Goal: Task Accomplishment & Management: Manage account settings

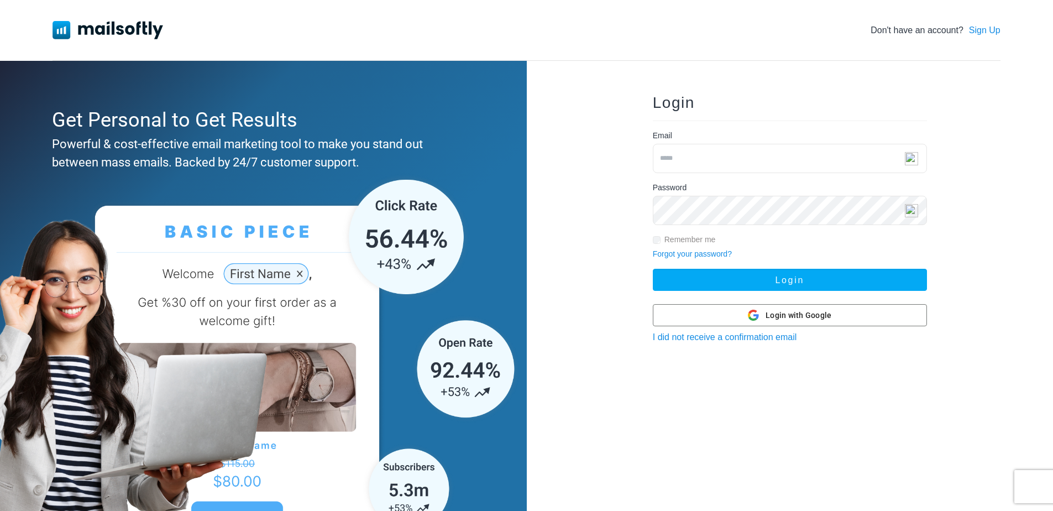
click at [746, 160] on input "email" at bounding box center [790, 158] width 274 height 29
type input "**********"
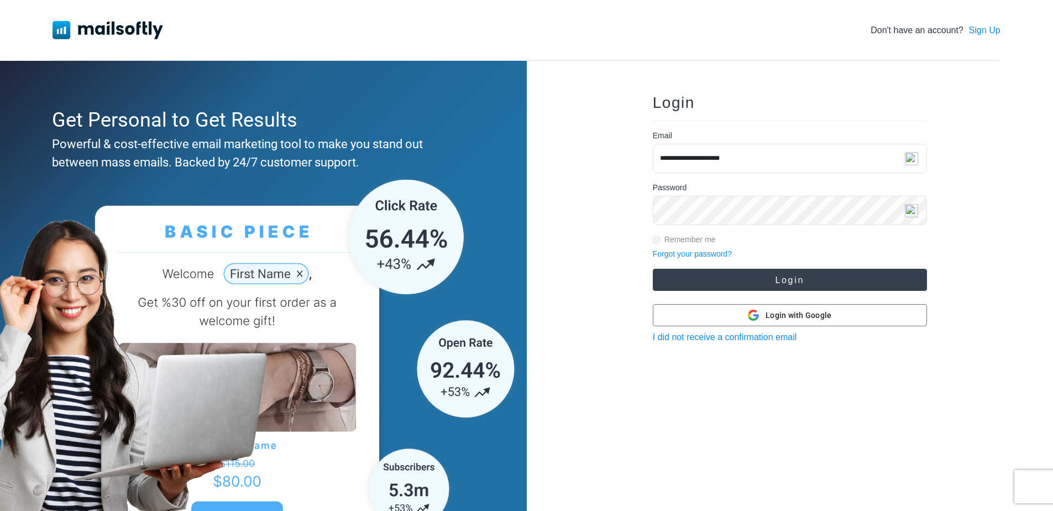
click at [823, 279] on button "Login" at bounding box center [790, 280] width 274 height 22
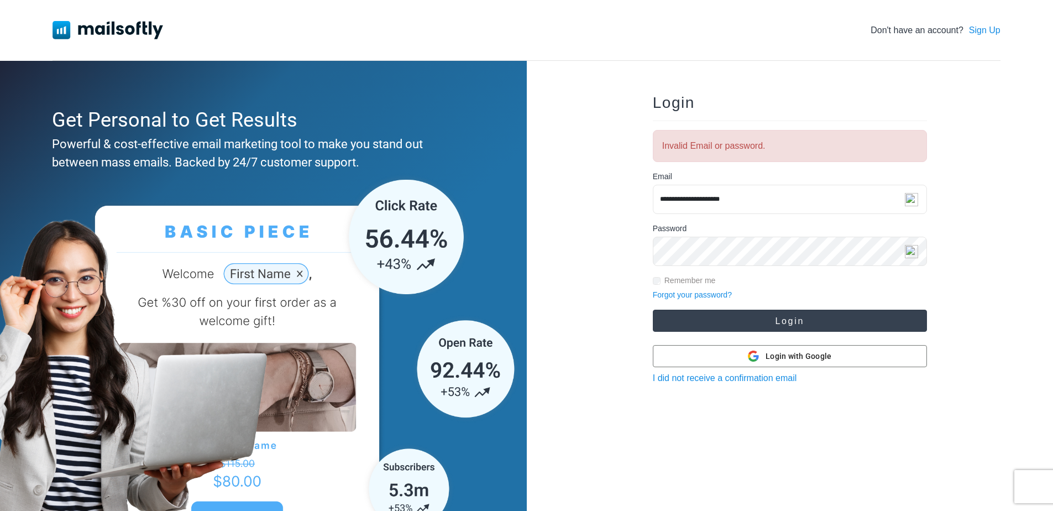
click at [732, 319] on button "Login" at bounding box center [790, 321] width 274 height 22
click at [741, 322] on button "Login" at bounding box center [790, 321] width 274 height 22
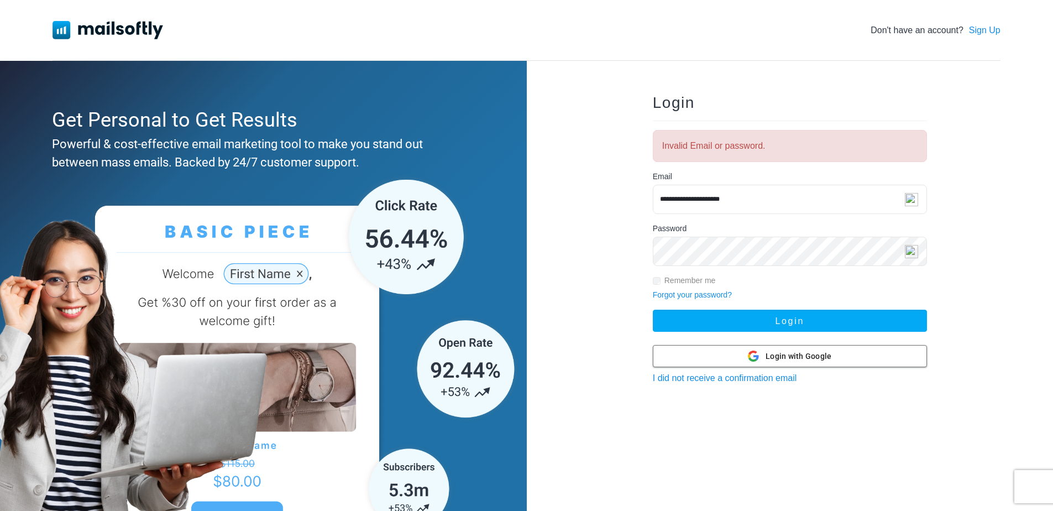
click at [750, 358] on icon at bounding box center [749, 356] width 2 height 5
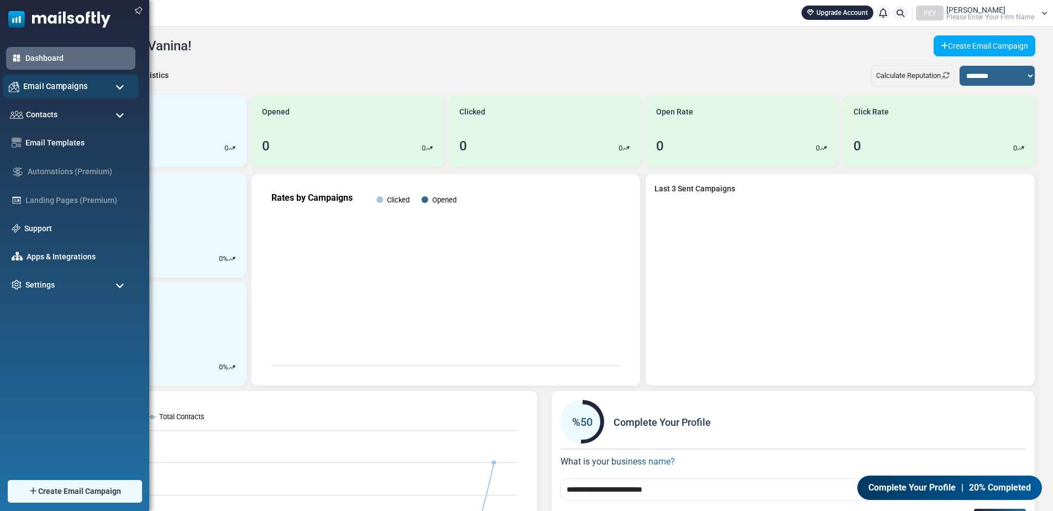
click at [47, 85] on span "Email Campaigns" at bounding box center [55, 86] width 65 height 12
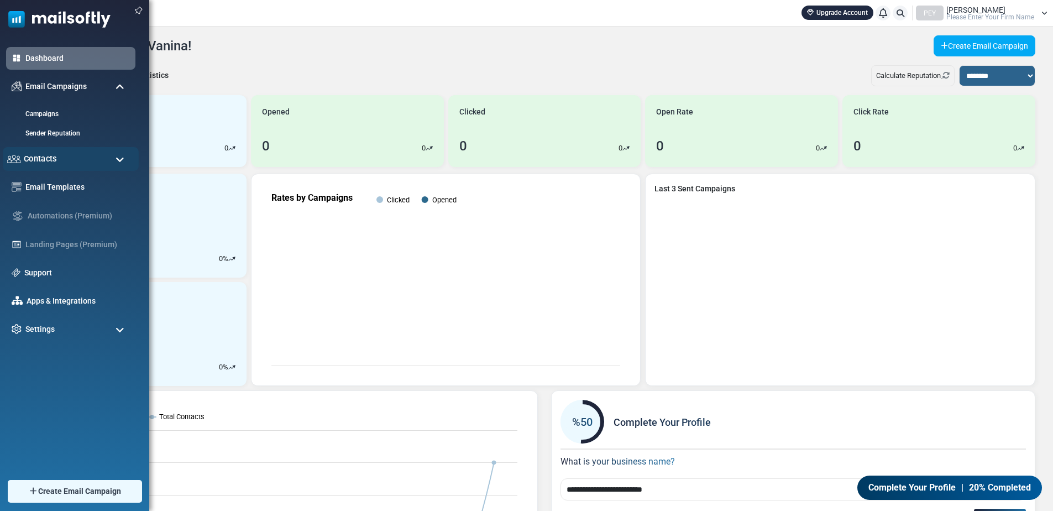
click at [49, 155] on span "Contacts" at bounding box center [40, 159] width 33 height 12
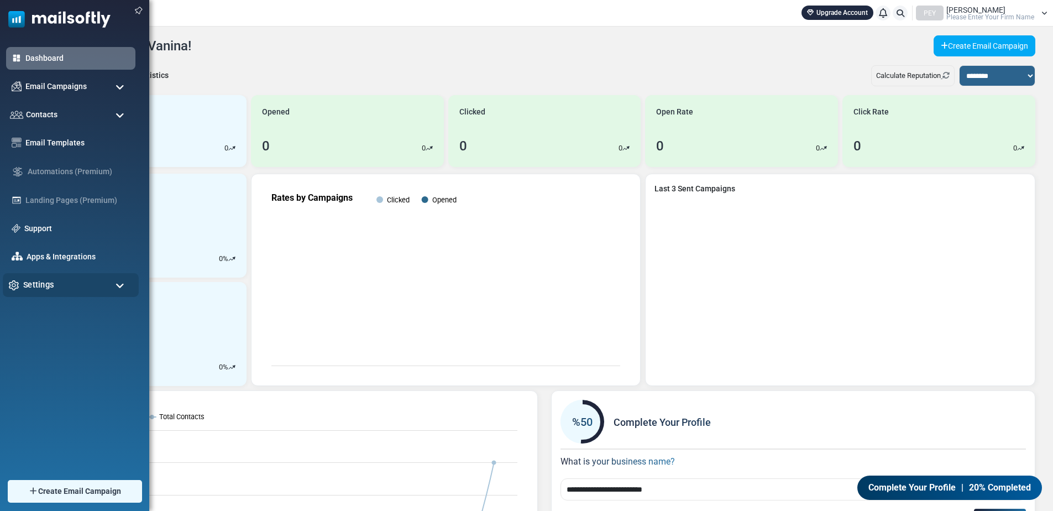
click at [47, 280] on span "Settings" at bounding box center [38, 285] width 31 height 12
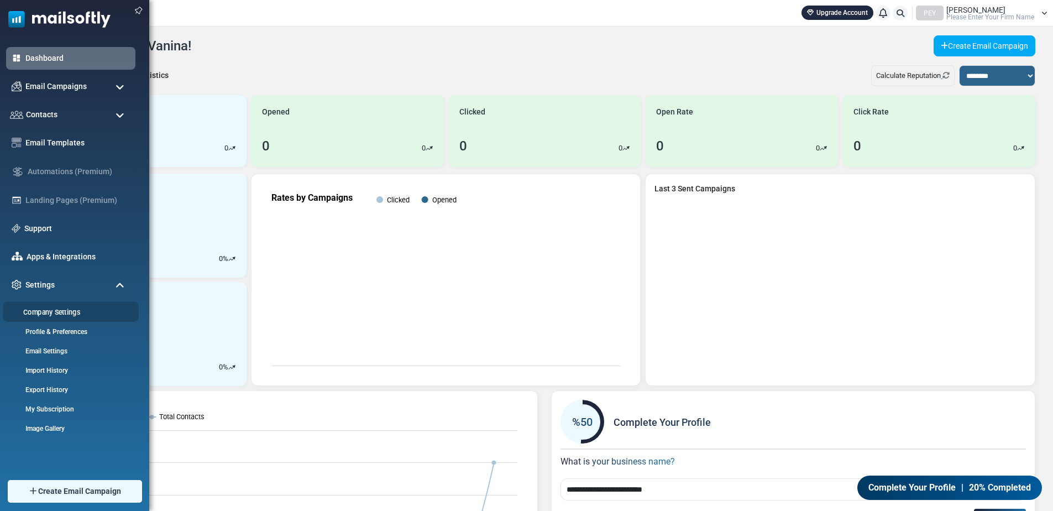
click at [63, 310] on link "Company Settings" at bounding box center [69, 312] width 133 height 11
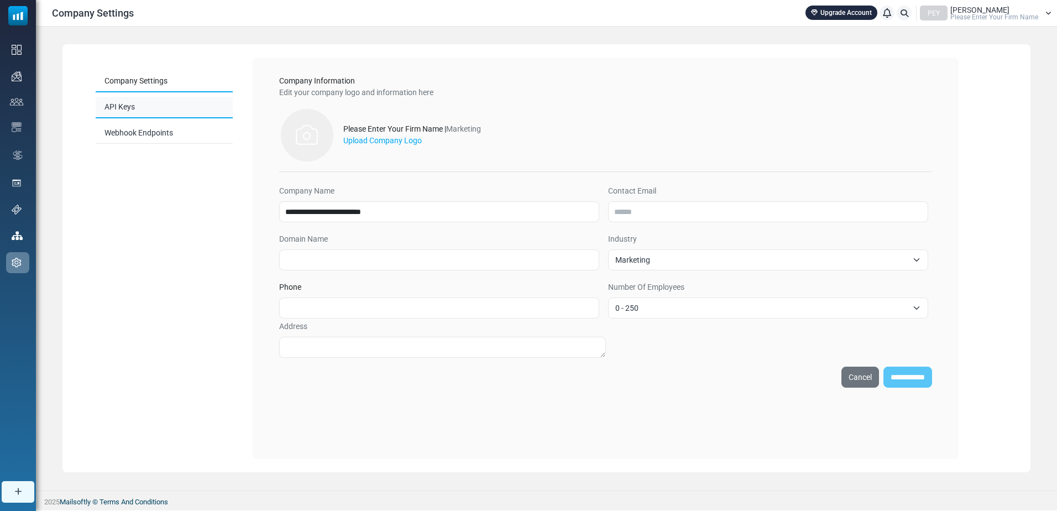
click at [124, 111] on link "API Keys" at bounding box center [164, 108] width 137 height 22
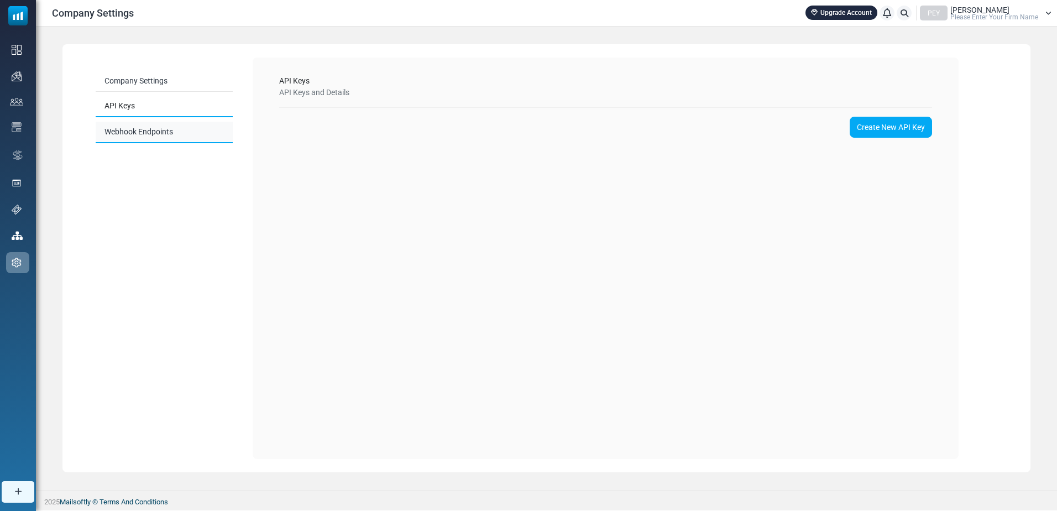
click at [130, 133] on link "Webhook Endpoints" at bounding box center [164, 133] width 137 height 22
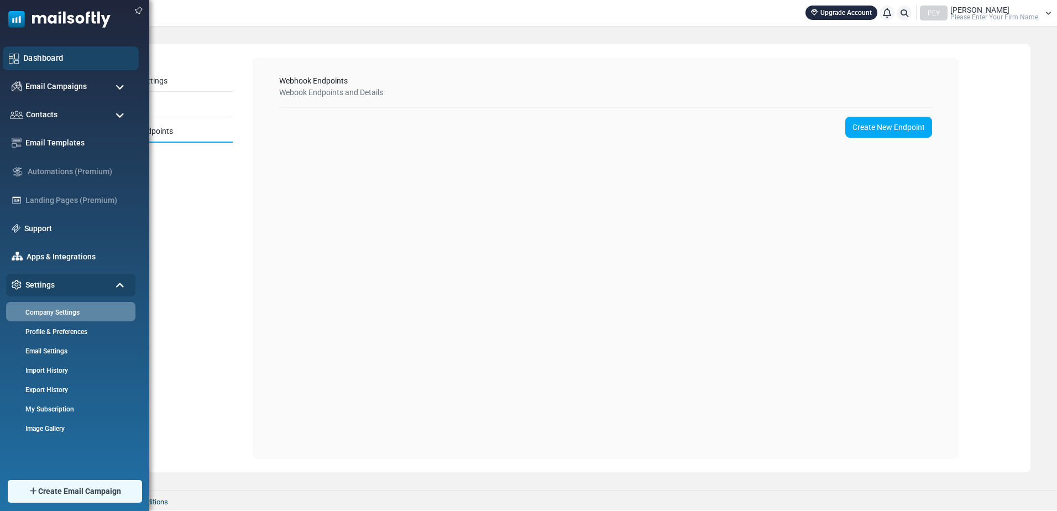
click at [51, 59] on link "Dashboard" at bounding box center [77, 58] width 109 height 12
